Goal: Task Accomplishment & Management: Complete application form

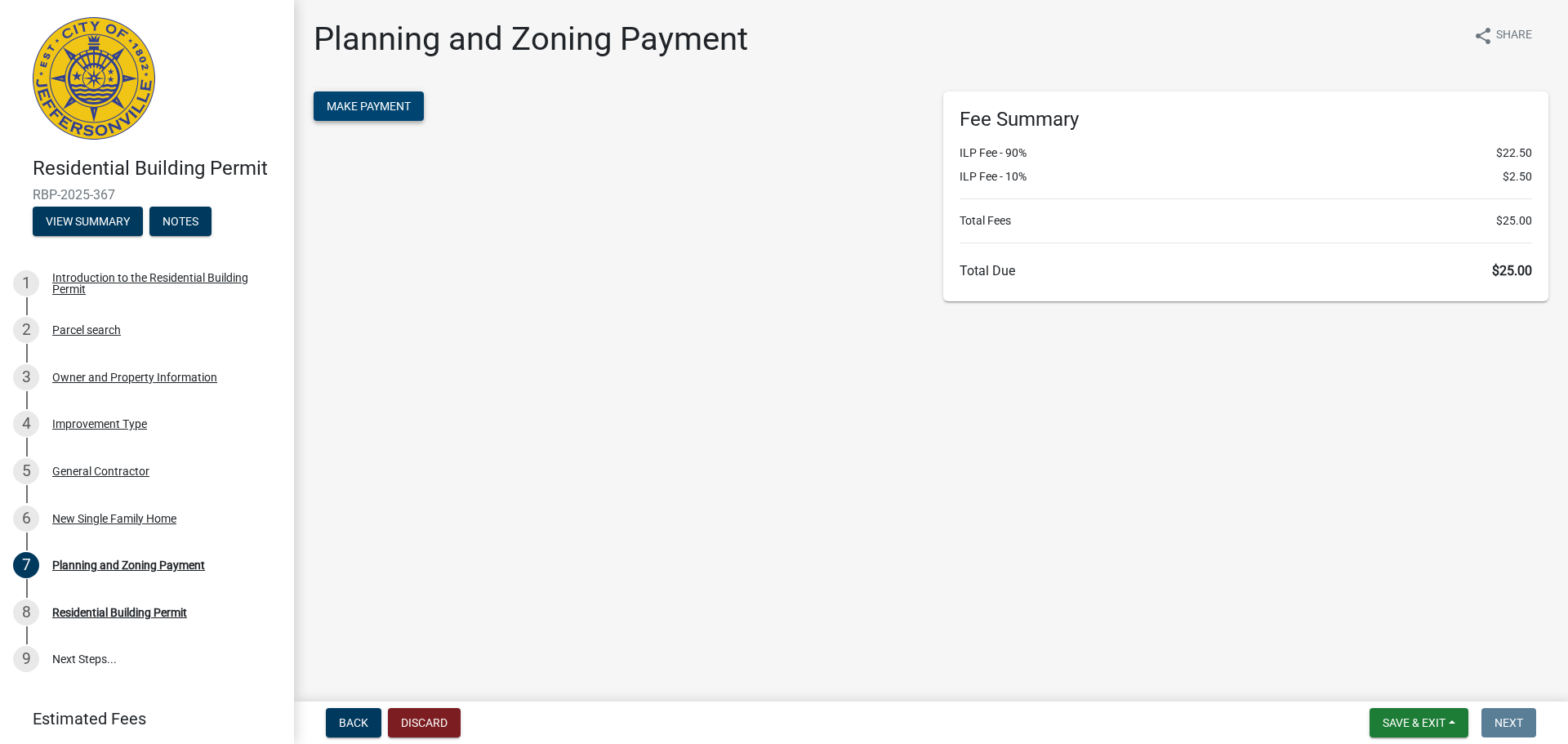
click at [397, 112] on span "Make Payment" at bounding box center [369, 106] width 84 height 13
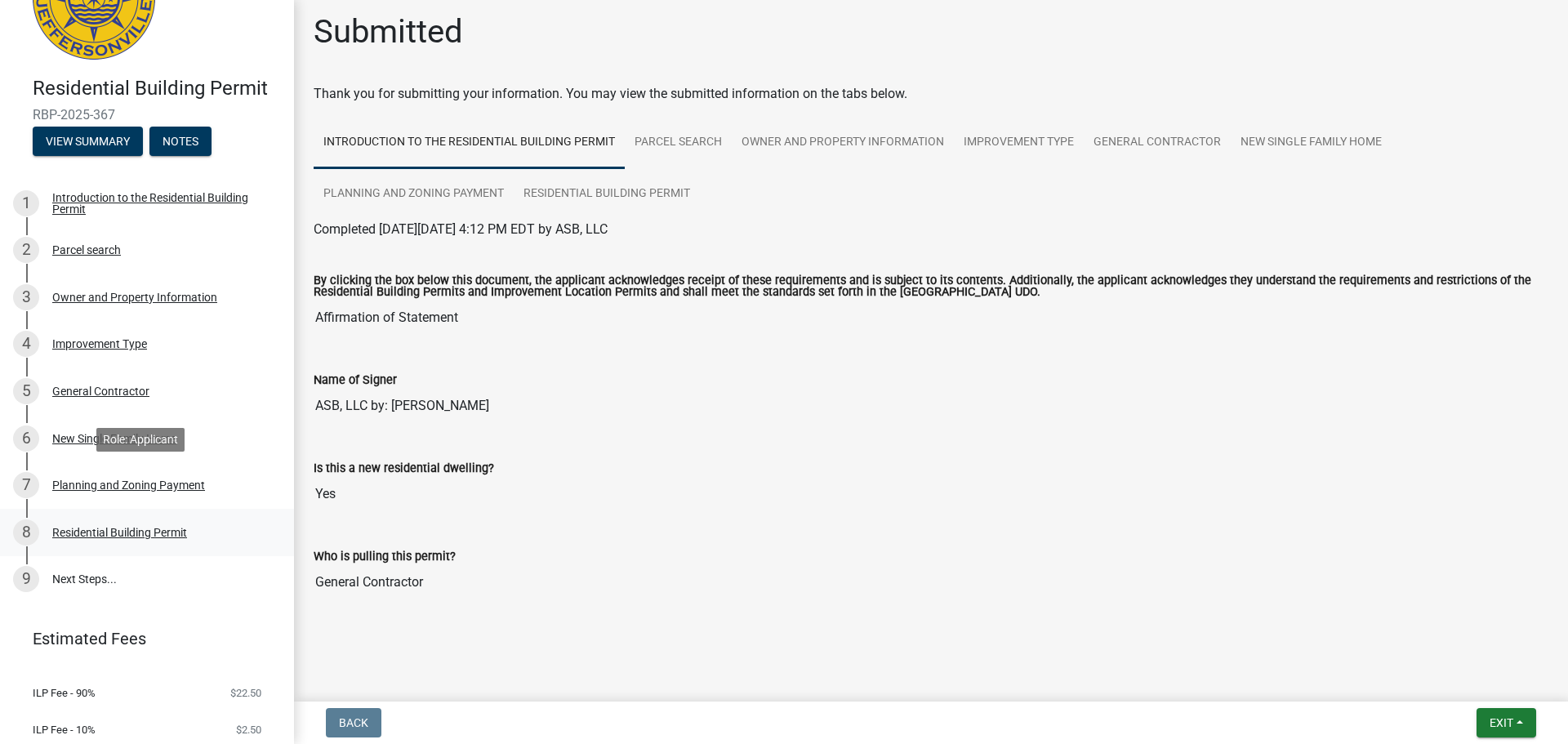
scroll to position [127, 0]
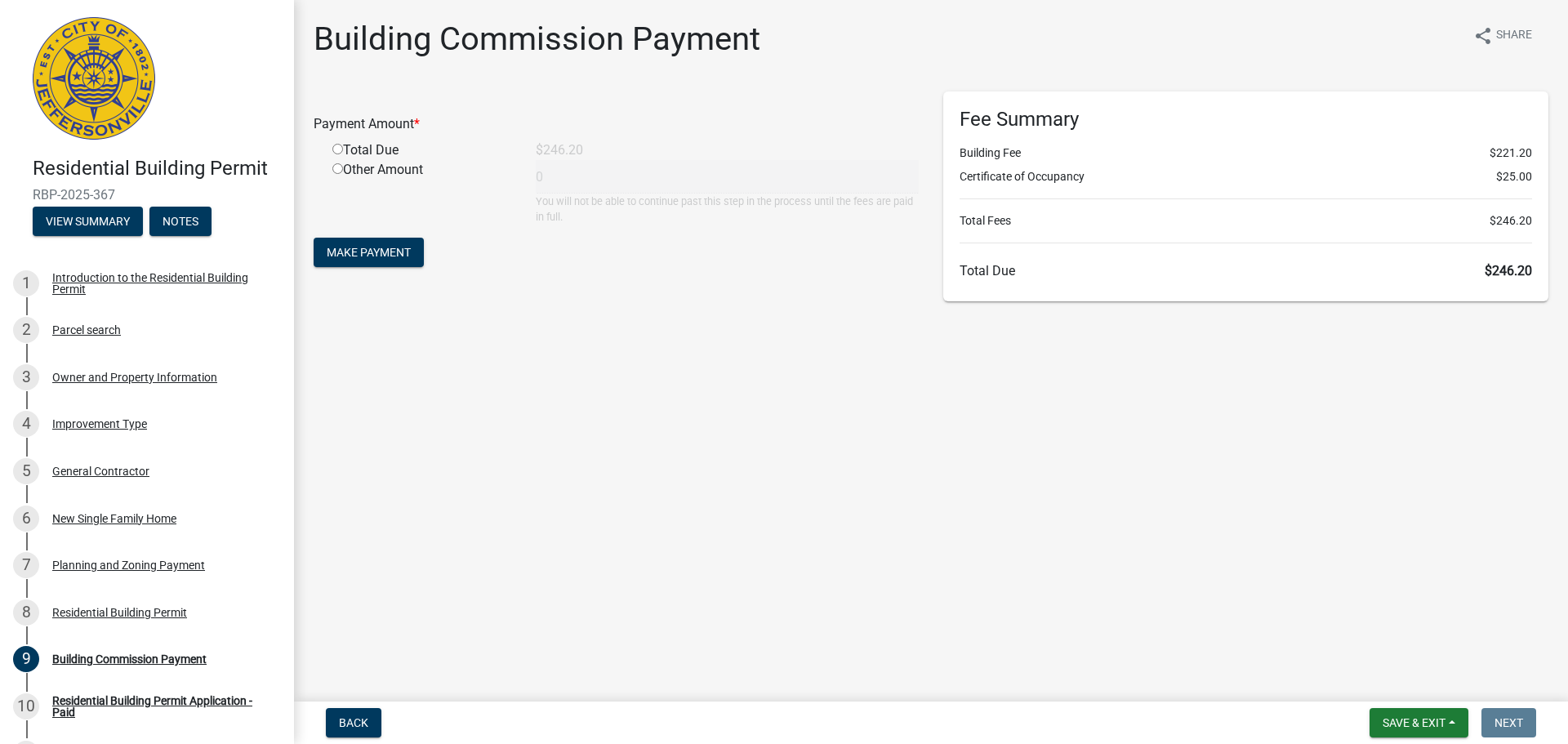
click at [340, 150] on input "radio" at bounding box center [338, 149] width 10 height 10
radio input "true"
type input "246.2"
click at [393, 253] on span "Make Payment" at bounding box center [369, 251] width 84 height 13
